Goal: Information Seeking & Learning: Compare options

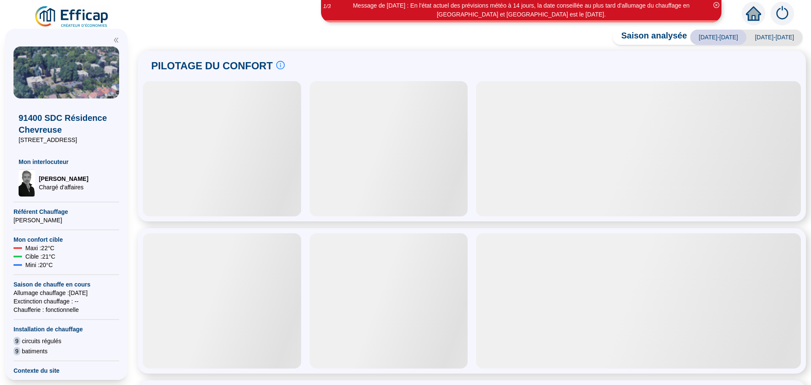
click at [228, 211] on div at bounding box center [222, 148] width 158 height 135
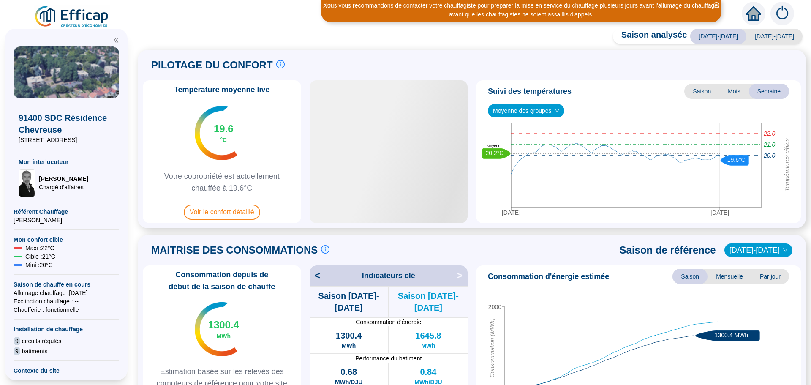
click at [231, 209] on span "Voir le confort détaillé" at bounding box center [222, 211] width 76 height 15
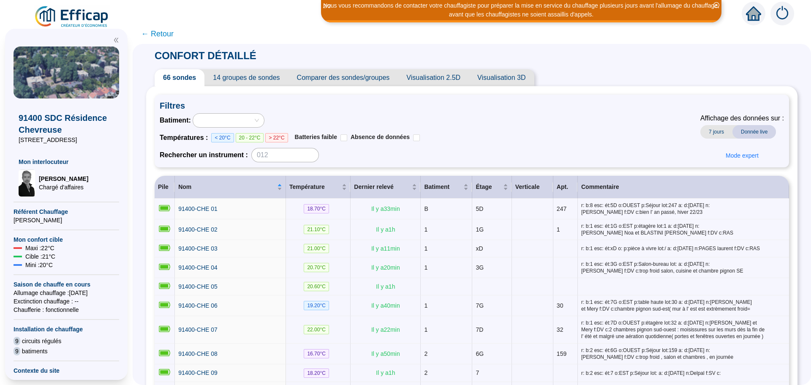
click at [376, 84] on span "Comparer des sondes/groupes" at bounding box center [343, 77] width 110 height 17
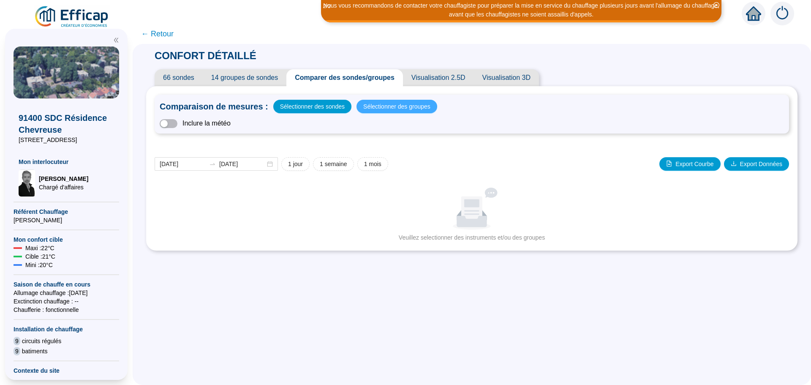
click at [407, 107] on span "Sélectionner des groupes" at bounding box center [396, 106] width 67 height 12
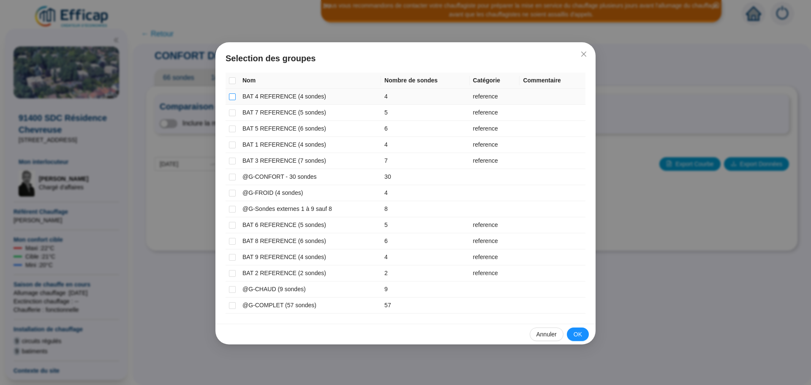
click at [231, 97] on input "checkbox" at bounding box center [232, 96] width 7 height 7
checkbox input "true"
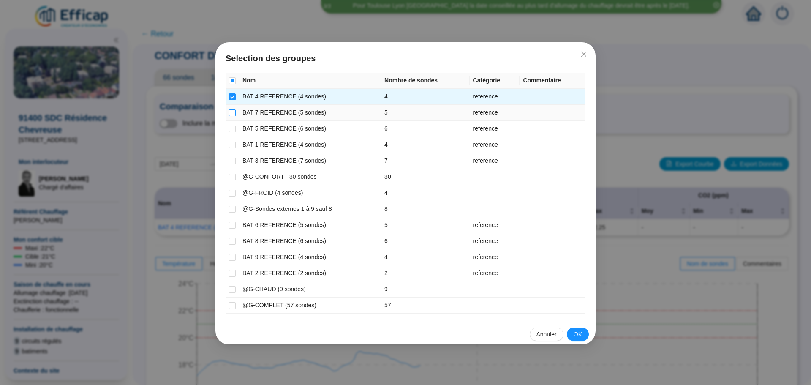
click at [233, 116] on label at bounding box center [232, 112] width 7 height 9
click at [233, 116] on input "checkbox" at bounding box center [232, 112] width 7 height 7
checkbox input "true"
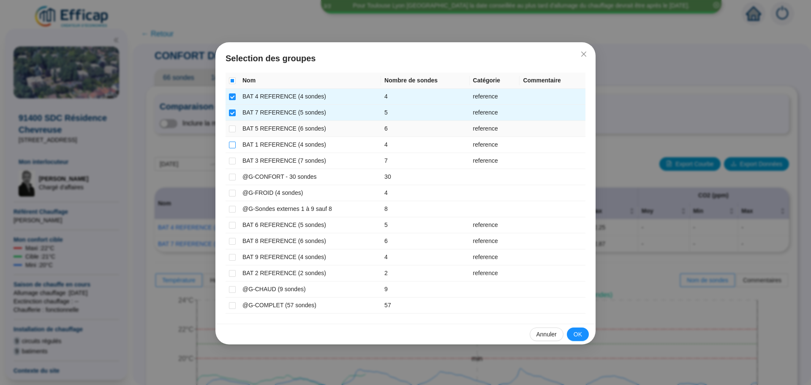
drag, startPoint x: 233, startPoint y: 125, endPoint x: 233, endPoint y: 140, distance: 15.2
click at [234, 127] on input "checkbox" at bounding box center [232, 128] width 7 height 7
checkbox input "true"
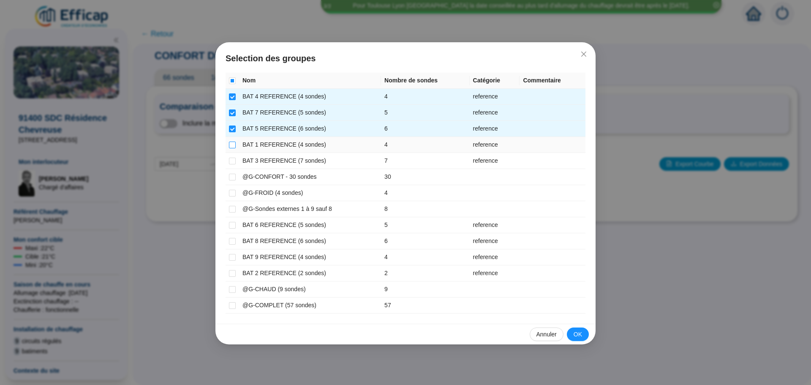
click at [233, 145] on input "checkbox" at bounding box center [232, 144] width 7 height 7
checkbox input "true"
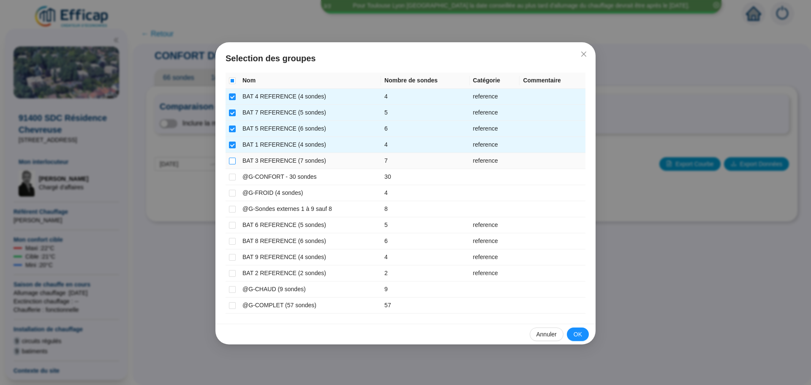
click at [232, 160] on input "checkbox" at bounding box center [232, 160] width 7 height 7
checkbox input "true"
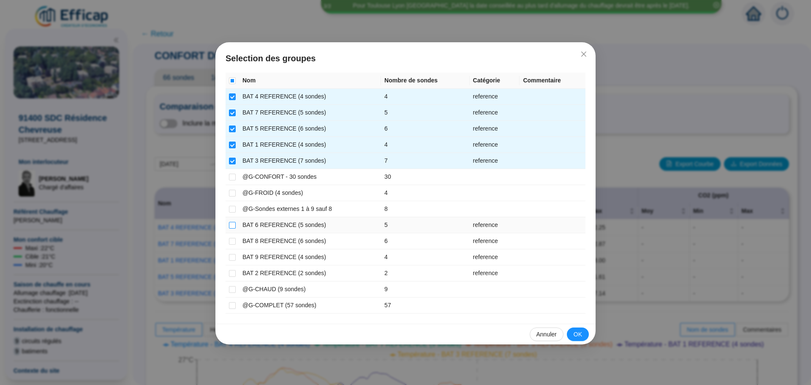
click at [231, 223] on input "checkbox" at bounding box center [232, 225] width 7 height 7
checkbox input "true"
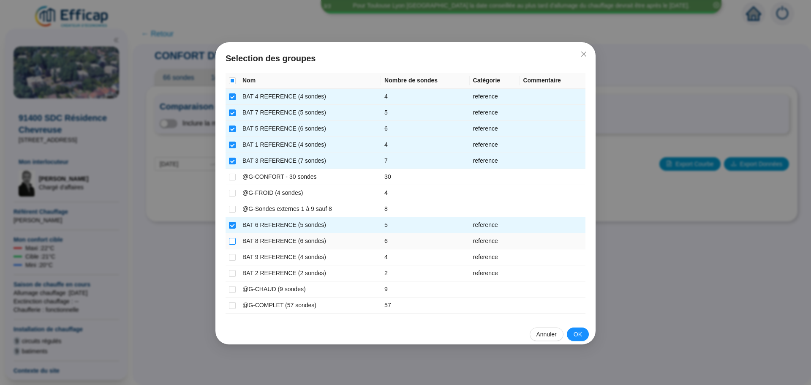
click at [232, 240] on input "checkbox" at bounding box center [232, 241] width 7 height 7
checkbox input "true"
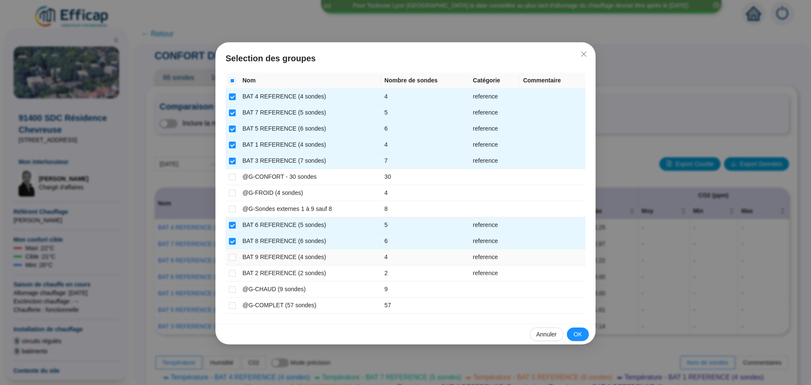
drag, startPoint x: 235, startPoint y: 255, endPoint x: 235, endPoint y: 264, distance: 8.5
click at [235, 260] on input "checkbox" at bounding box center [232, 257] width 7 height 7
checkbox input "true"
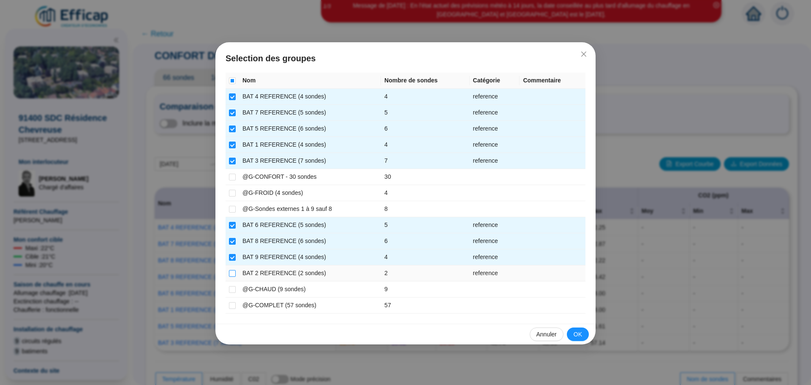
click at [234, 272] on input "checkbox" at bounding box center [232, 273] width 7 height 7
checkbox input "true"
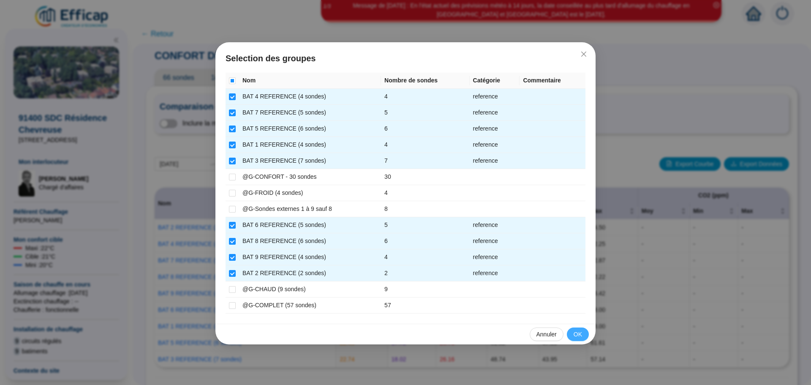
click at [581, 331] on span "OK" at bounding box center [577, 334] width 8 height 9
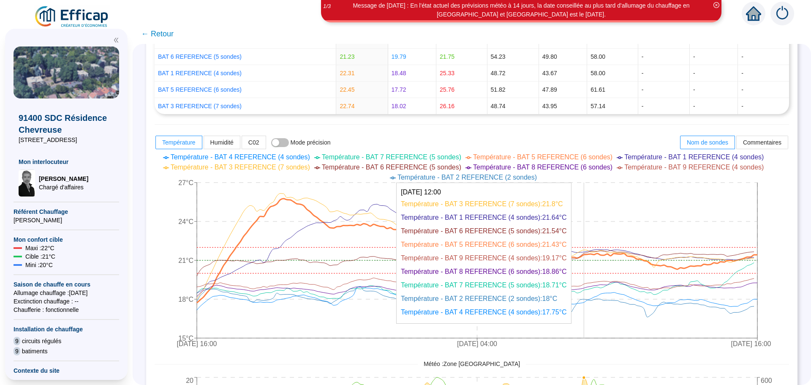
scroll to position [253, 0]
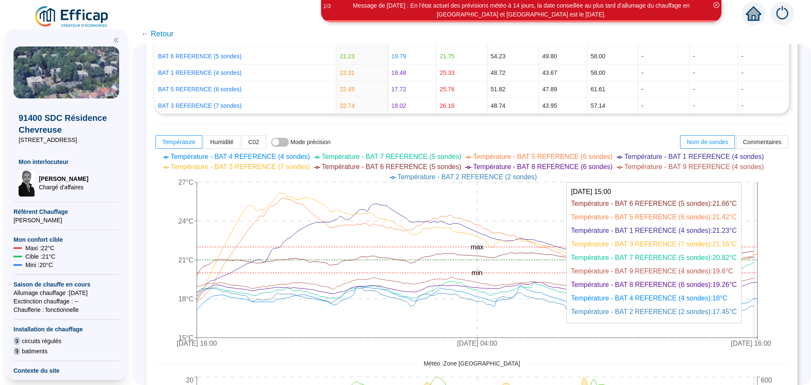
drag, startPoint x: 760, startPoint y: 301, endPoint x: 760, endPoint y: 290, distance: 11.4
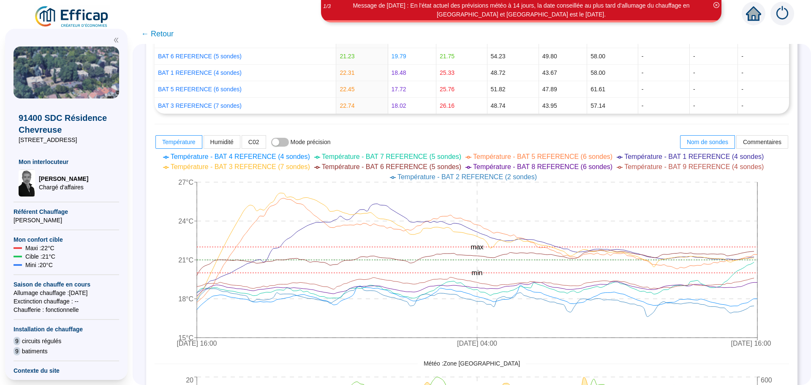
drag, startPoint x: 760, startPoint y: 290, endPoint x: 772, endPoint y: 265, distance: 27.8
click at [772, 265] on icon "[DATE] 16:00 [DATE] 04:00 [DATE] 16:00 15°C 18°C 21°C 24°C 27°C min max" at bounding box center [465, 250] width 621 height 203
